Goal: Information Seeking & Learning: Learn about a topic

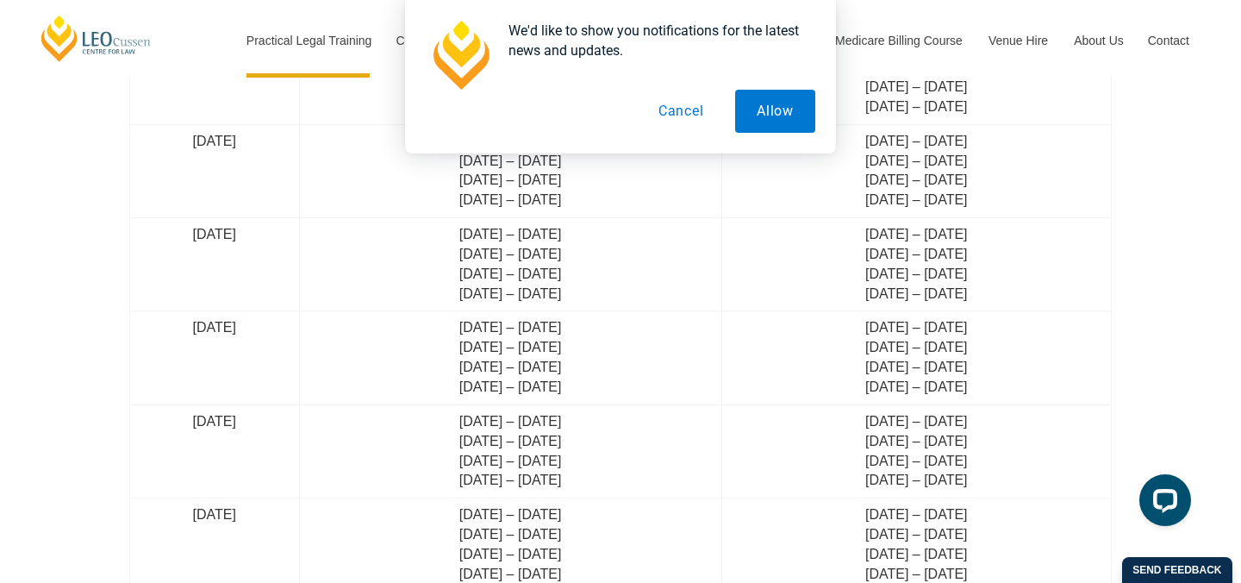
scroll to position [4299, 0]
click at [736, 116] on button "Allow" at bounding box center [775, 111] width 80 height 43
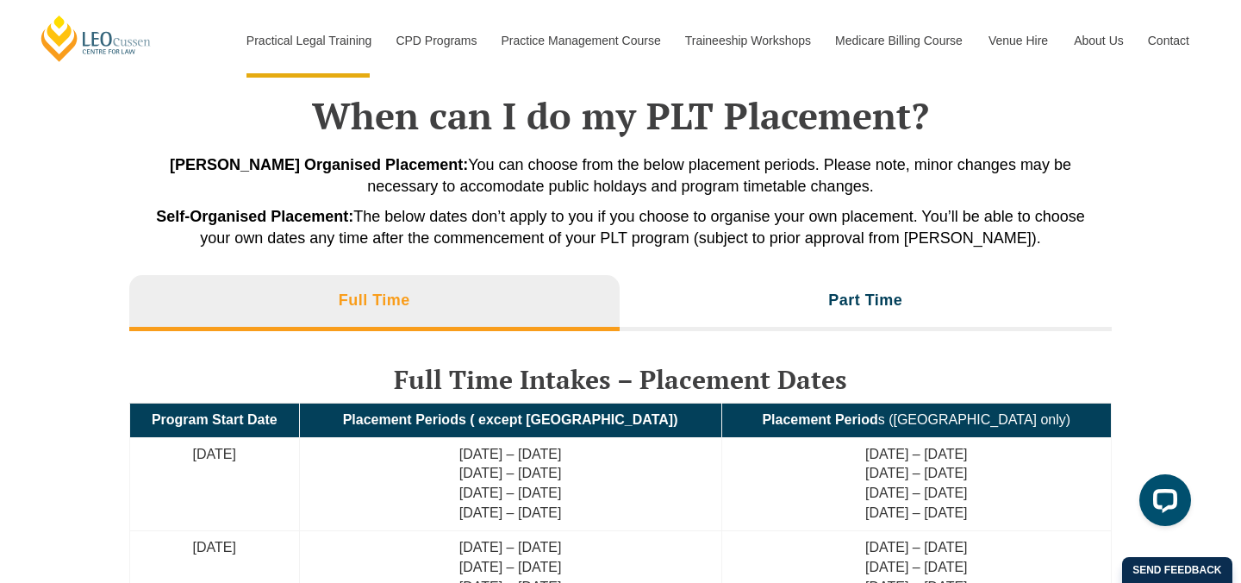
scroll to position [3702, 0]
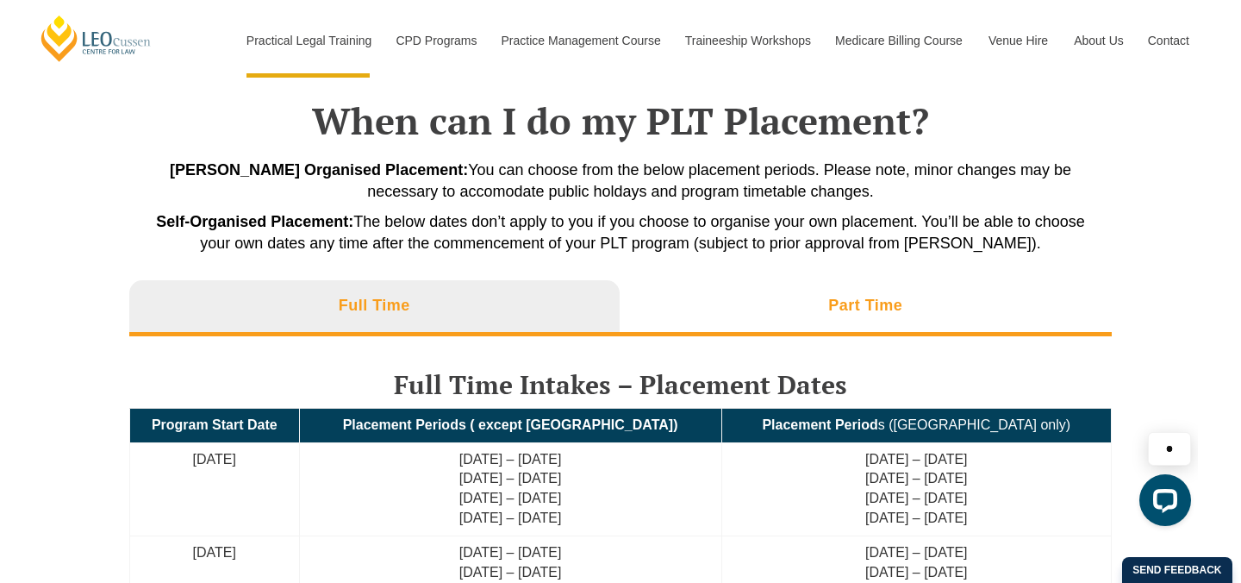
click at [712, 305] on li "Part Time" at bounding box center [866, 307] width 493 height 55
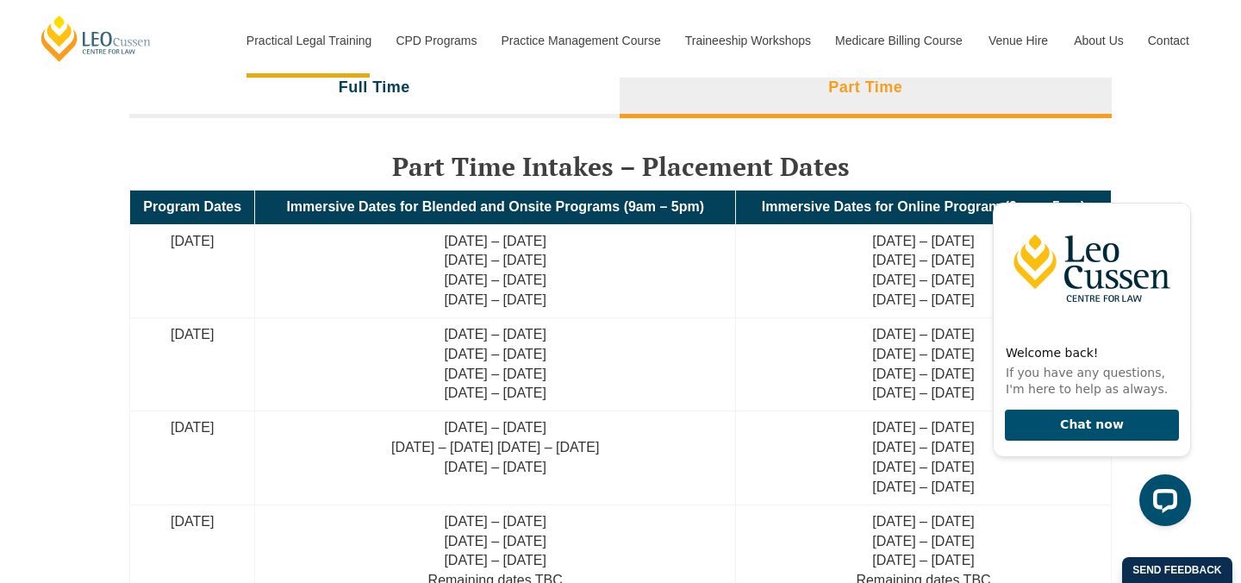
scroll to position [3913, 0]
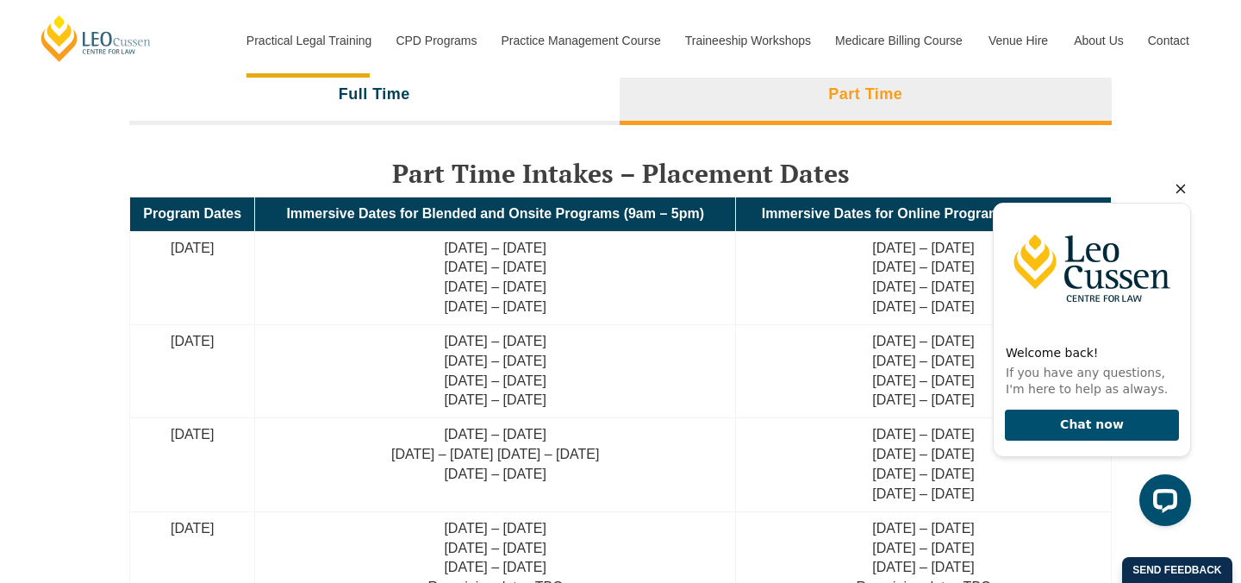
click at [1182, 193] on icon "Hide greeting" at bounding box center [1181, 188] width 21 height 21
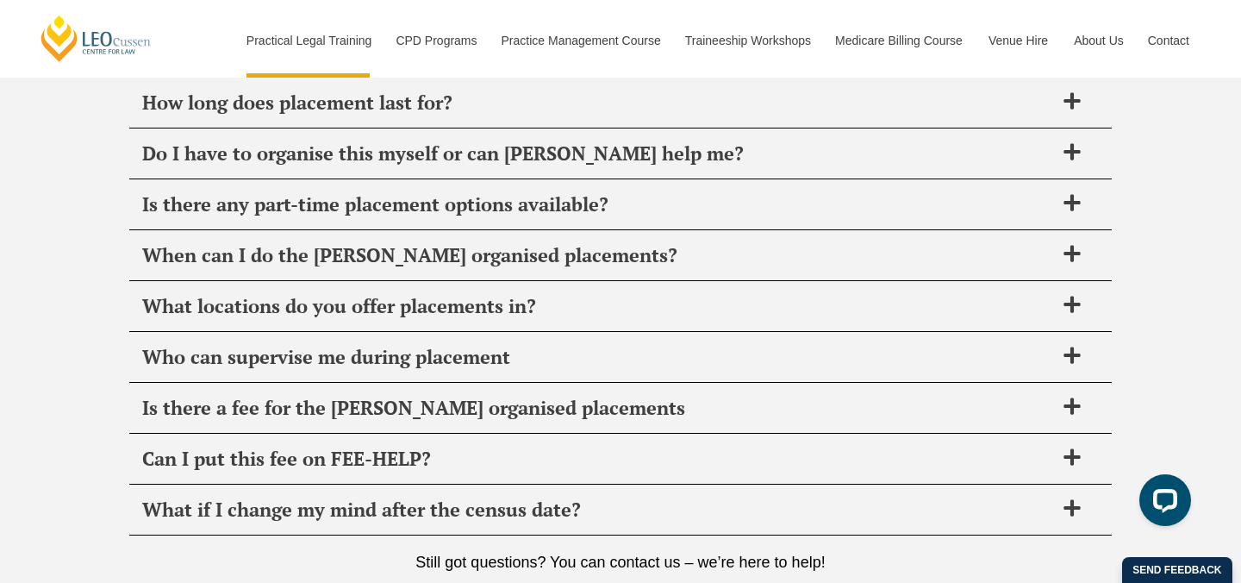
scroll to position [5705, 0]
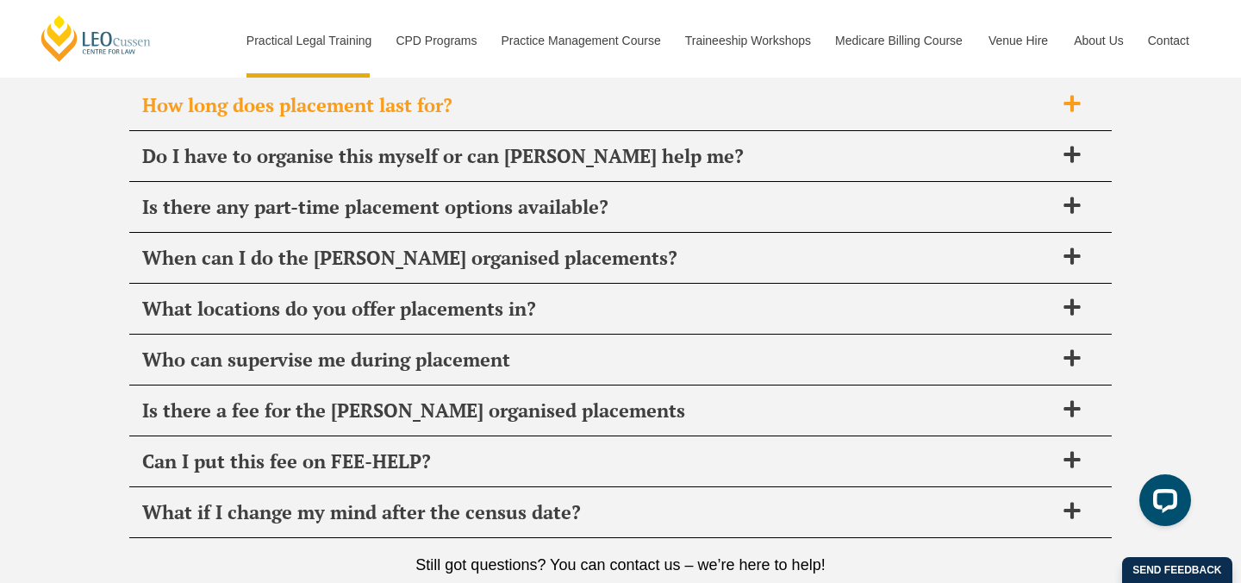
click at [603, 113] on span "How long does placement last for?" at bounding box center [598, 105] width 912 height 24
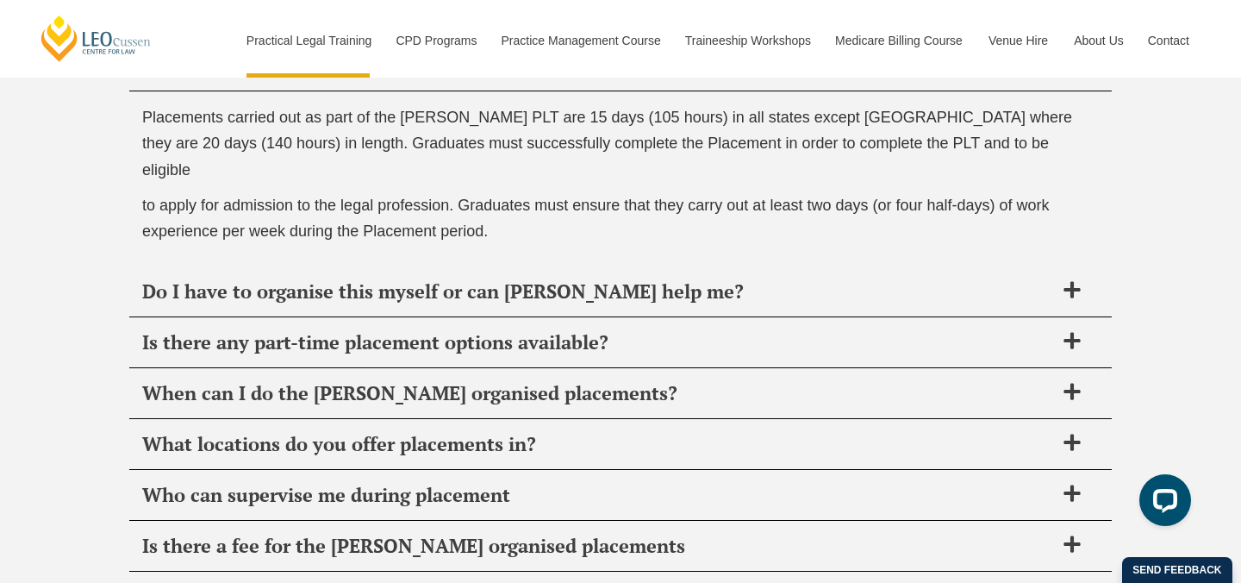
scroll to position [5748, 0]
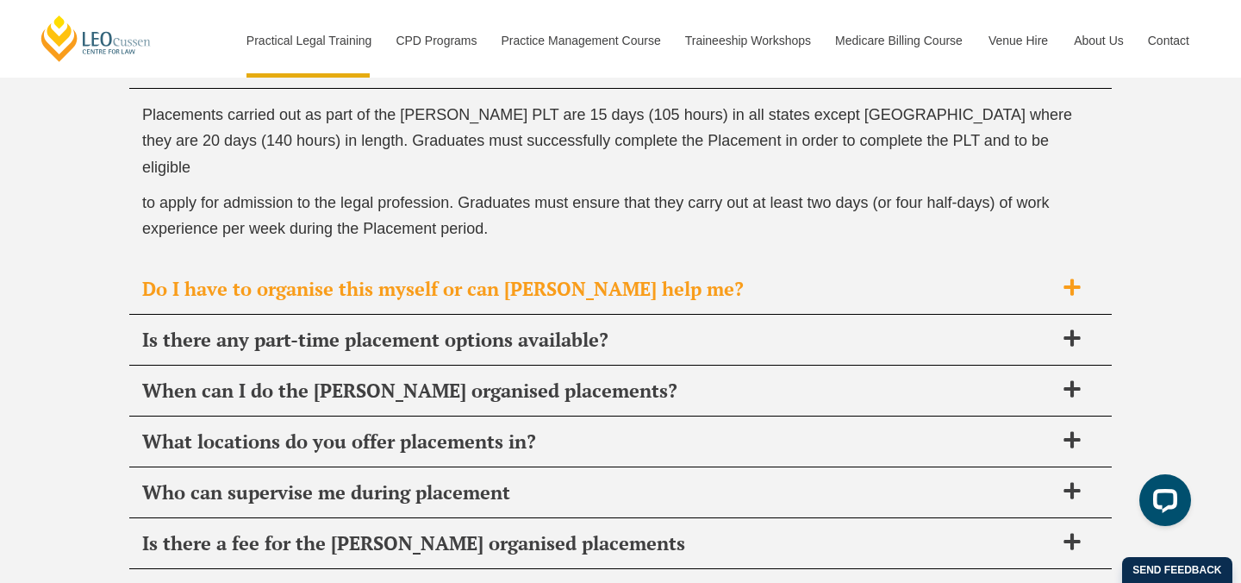
click at [578, 277] on span "Do I have to organise this myself or can [PERSON_NAME] help me?" at bounding box center [598, 289] width 912 height 24
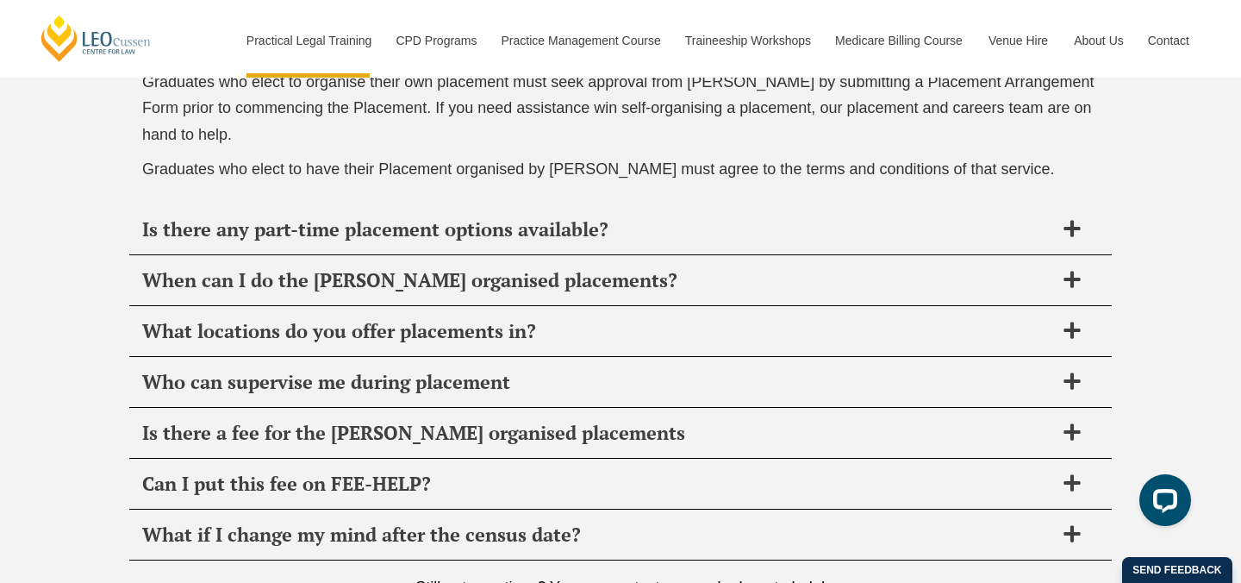
scroll to position [5932, 0]
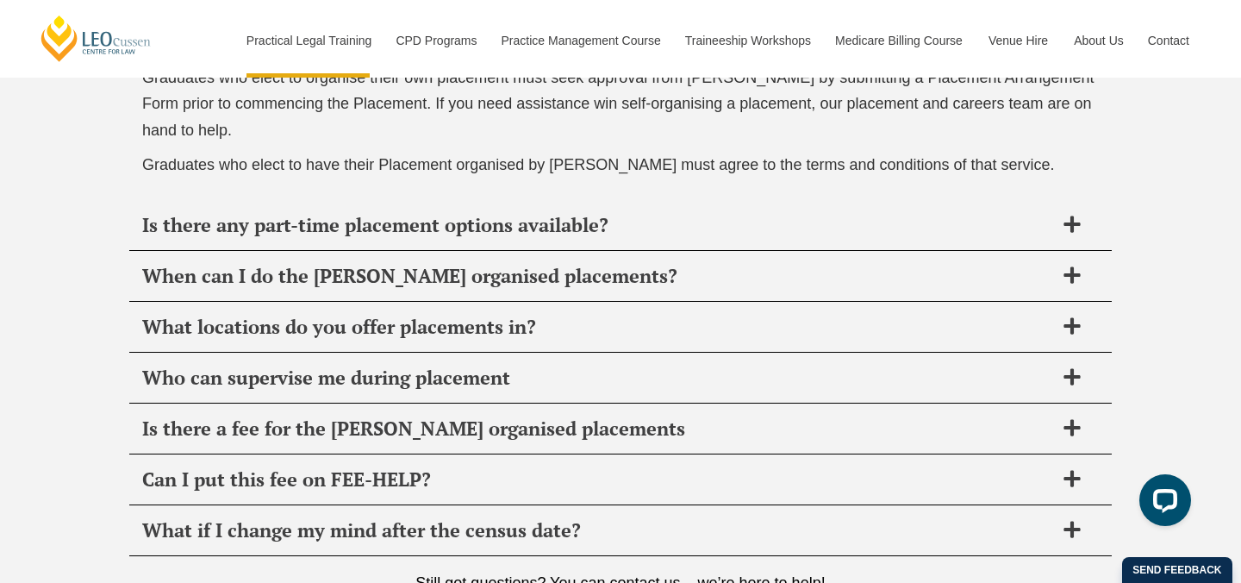
click at [580, 234] on span "Is there any part-time placement options available?" at bounding box center [598, 225] width 912 height 24
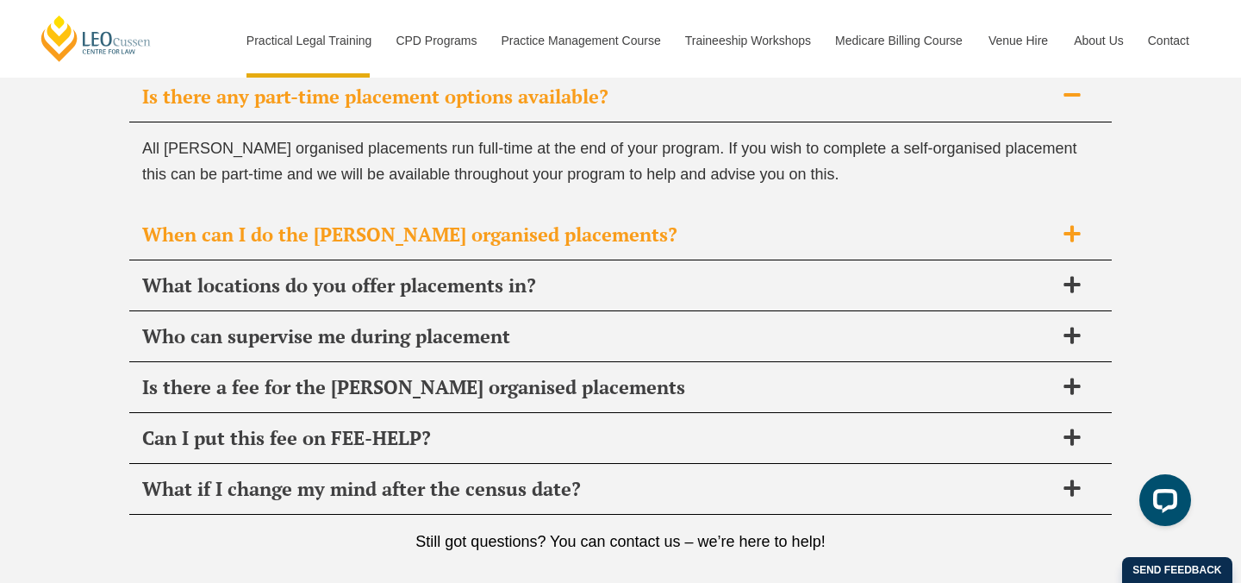
scroll to position [5810, 0]
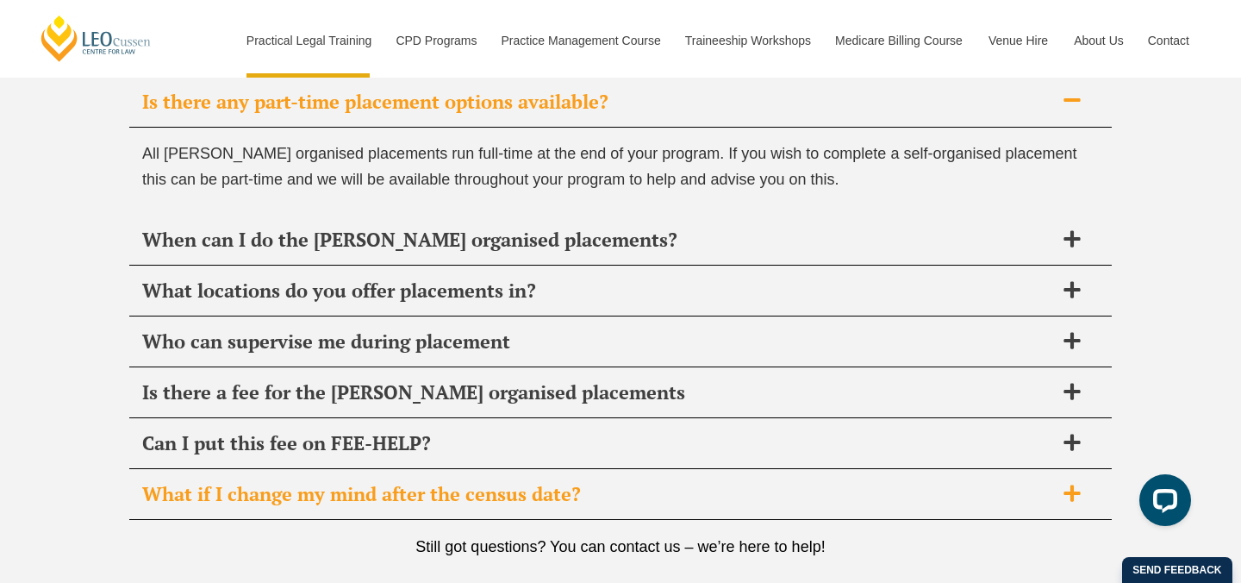
click at [528, 471] on div "What if I change my mind after the census date?" at bounding box center [620, 494] width 983 height 51
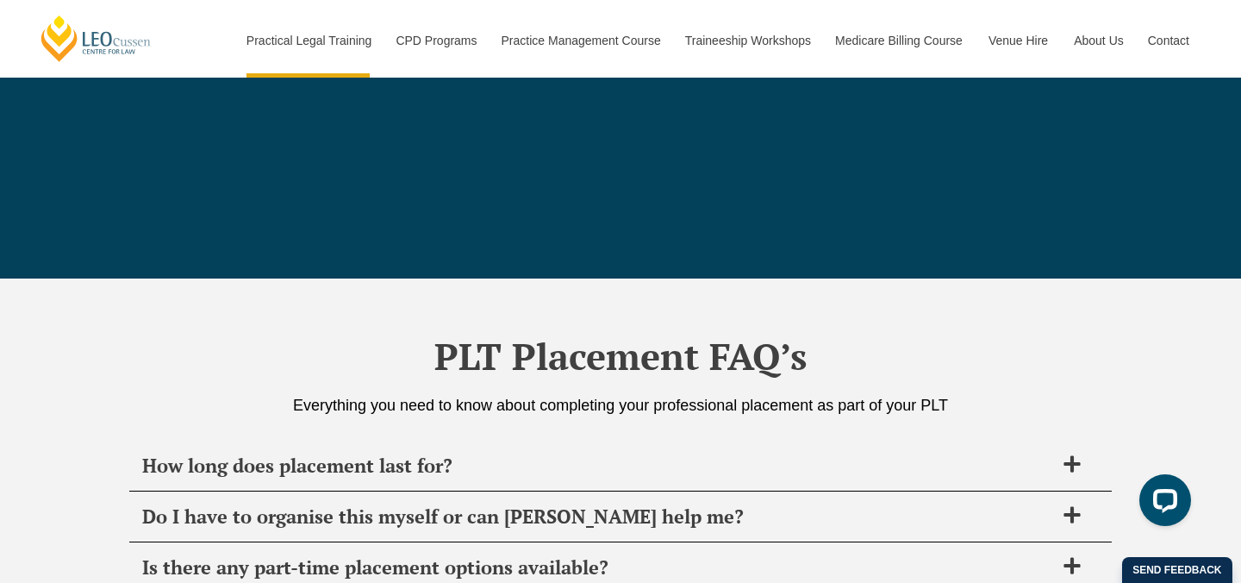
scroll to position [4874, 0]
